Goal: Find specific page/section: Find specific page/section

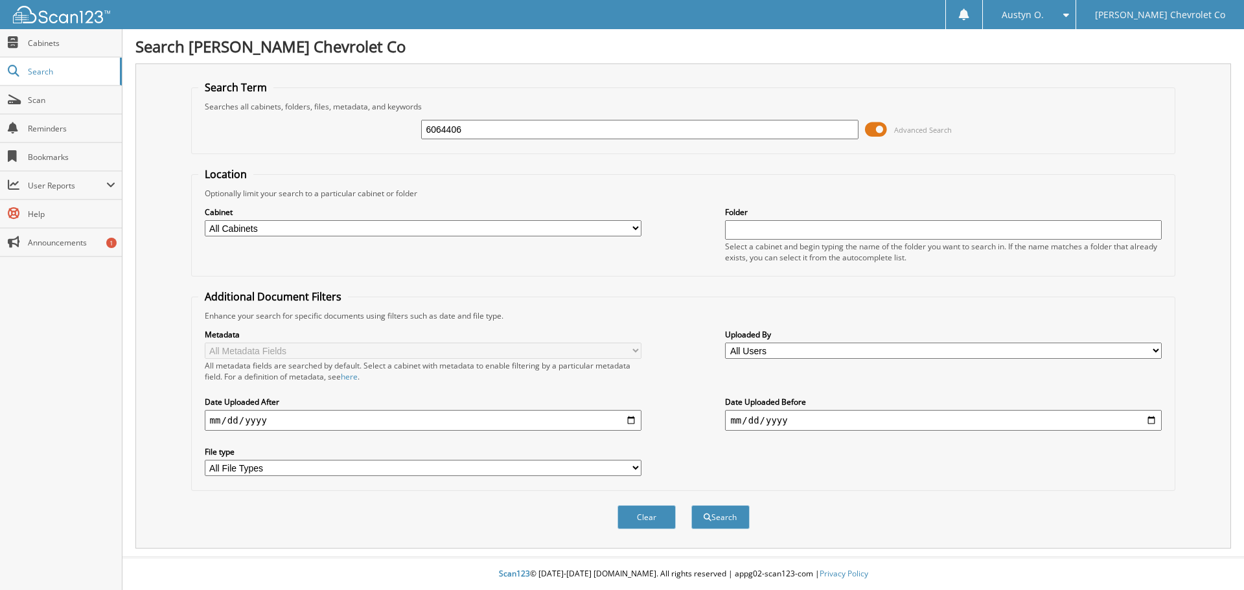
type input "6064406"
click at [691, 505] on button "Search" at bounding box center [720, 517] width 58 height 24
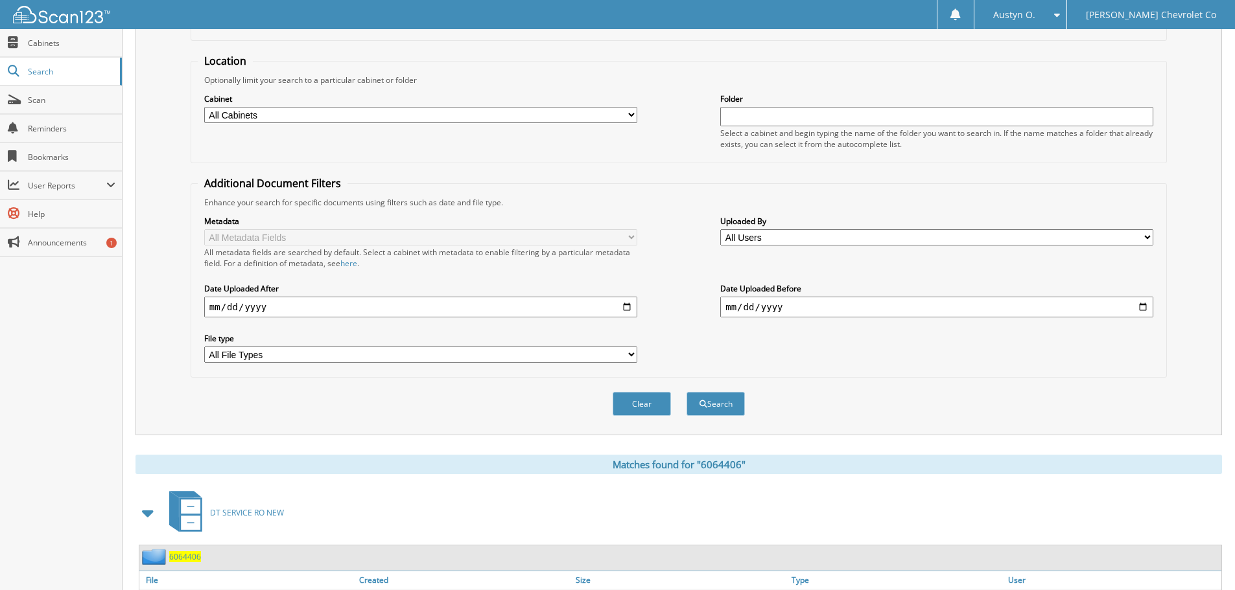
scroll to position [185, 0]
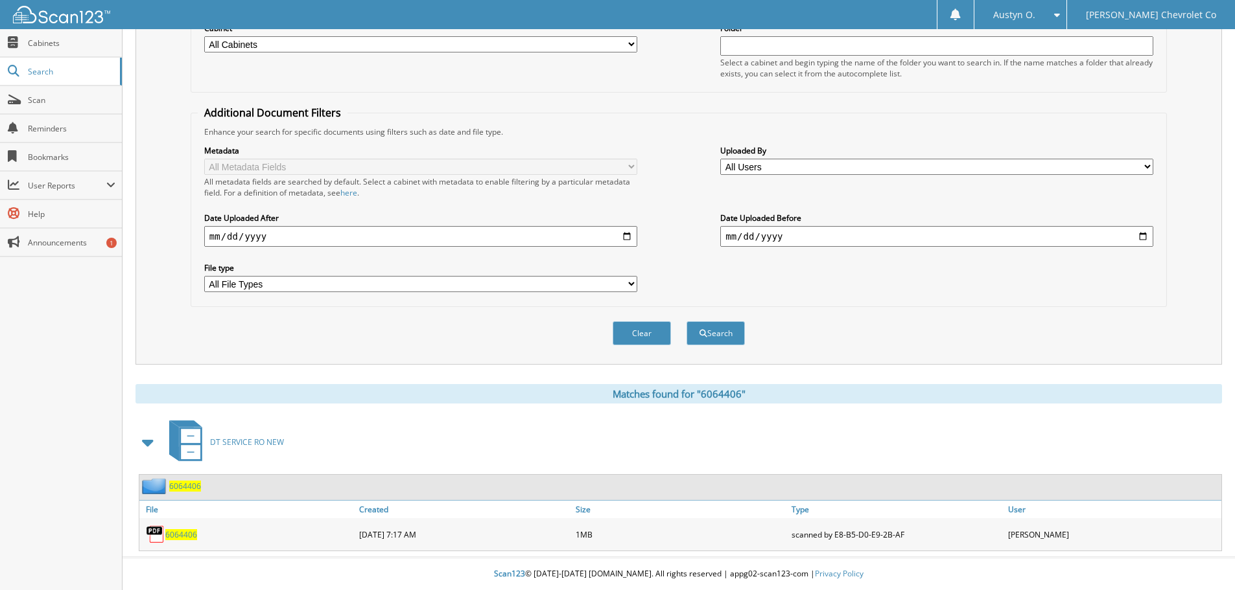
click at [179, 539] on span "6064406" at bounding box center [181, 534] width 32 height 11
click at [183, 534] on span "6064406" at bounding box center [181, 534] width 32 height 11
